Goal: Information Seeking & Learning: Learn about a topic

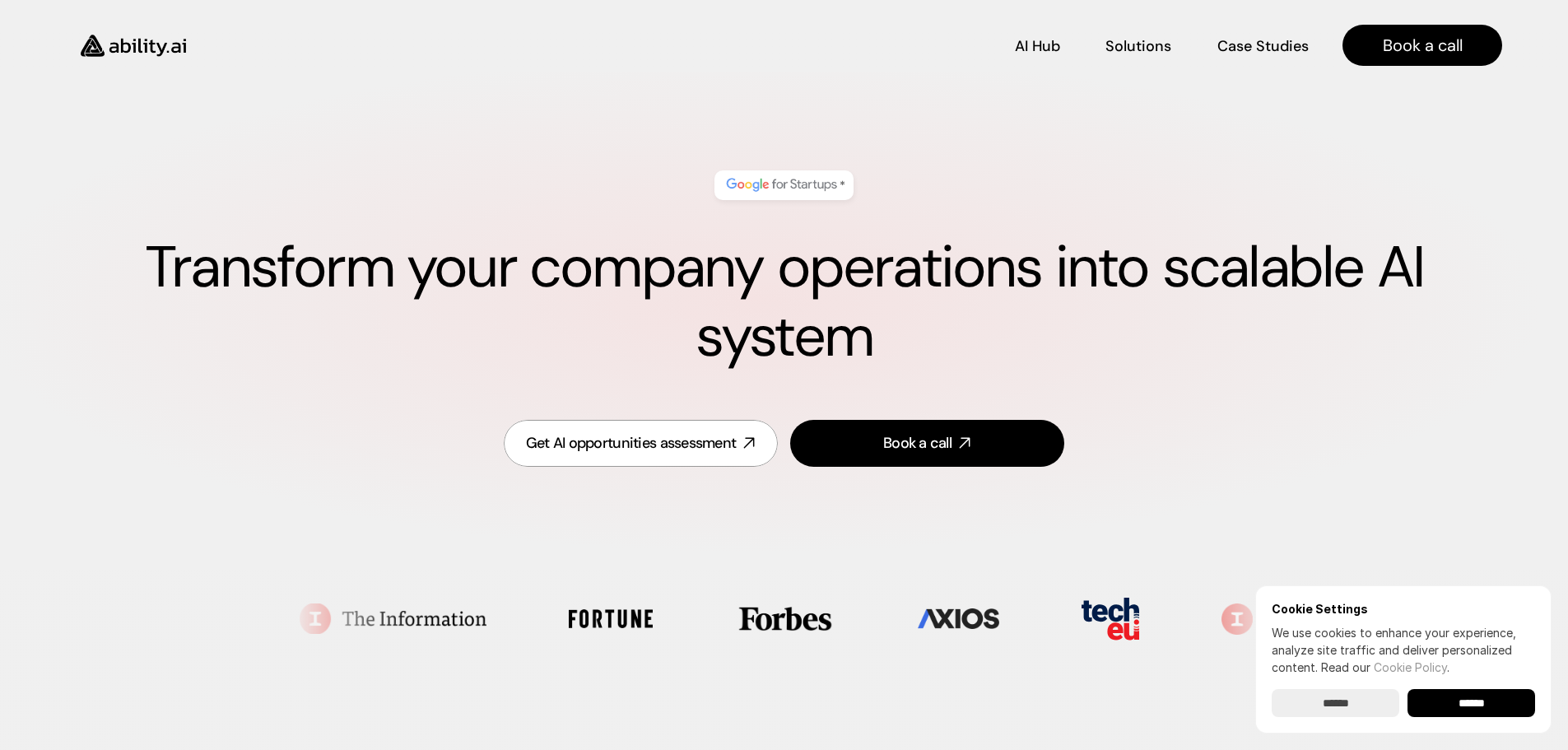
click at [157, 45] on img at bounding box center [133, 46] width 135 height 52
click at [1130, 47] on p "Solutions" at bounding box center [1137, 57] width 64 height 21
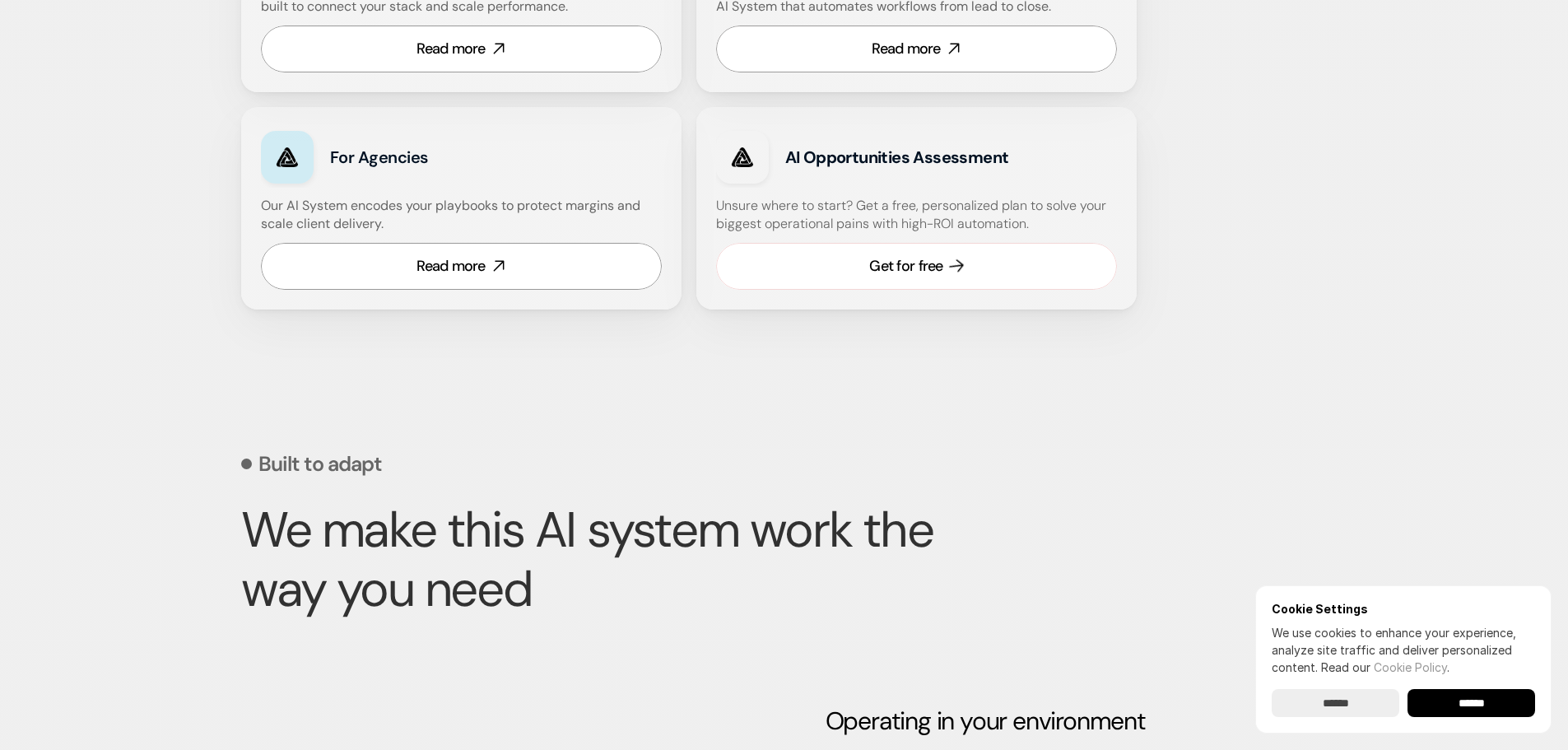
scroll to position [1178, 0]
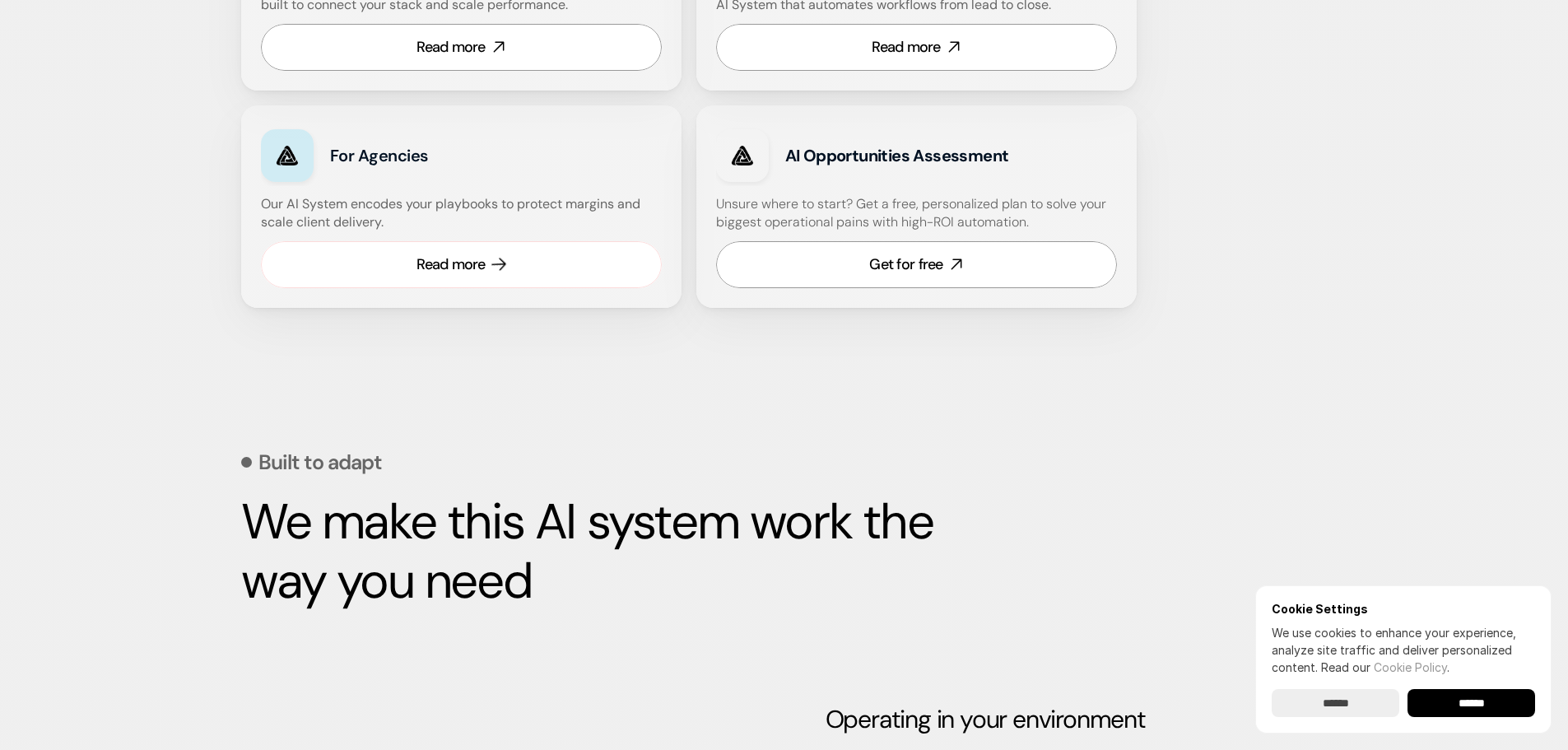
click at [404, 262] on link "Read more" at bounding box center [461, 265] width 401 height 47
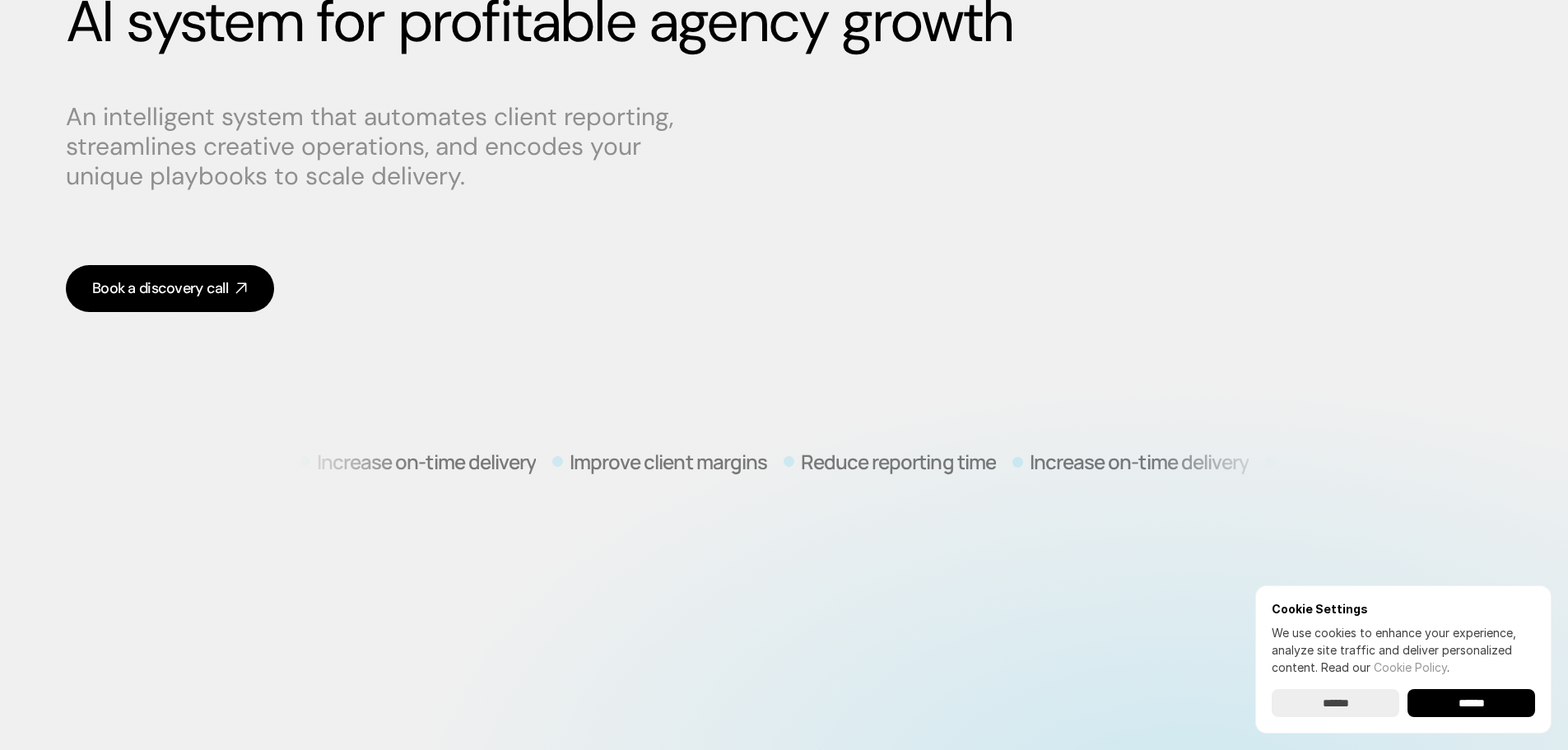
scroll to position [247, 0]
drag, startPoint x: 272, startPoint y: 302, endPoint x: 248, endPoint y: 287, distance: 28.3
click at [270, 302] on div "An intelligent system that automates client reporting, streamlines creative ope…" at bounding box center [784, 206] width 1436 height 242
click at [246, 286] on icon at bounding box center [242, 288] width 19 height 19
